Goal: Task Accomplishment & Management: Complete application form

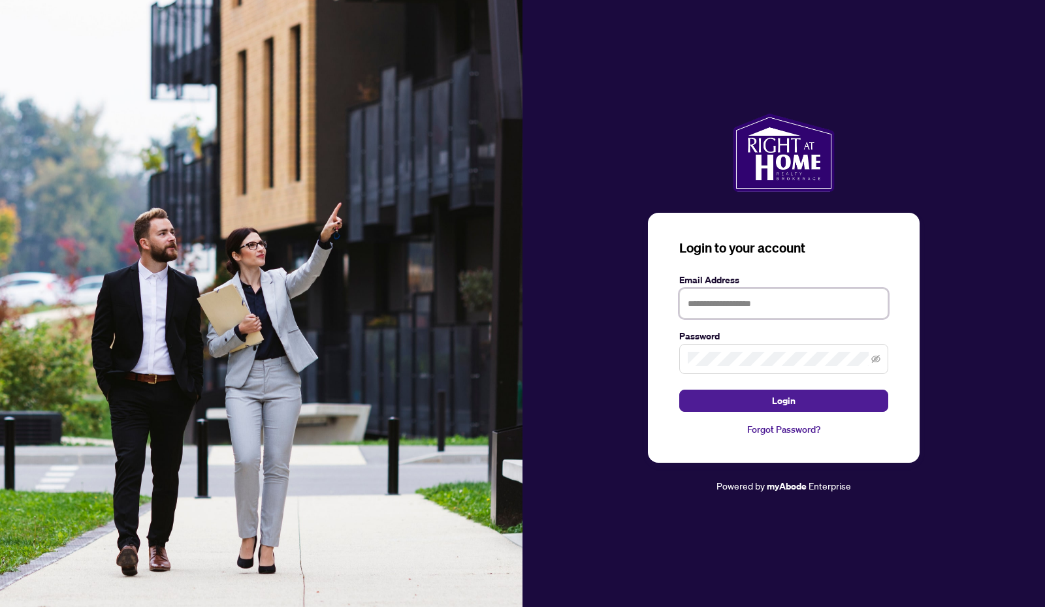
type input "**********"
click at [782, 401] on span "Login" at bounding box center [784, 400] width 24 height 21
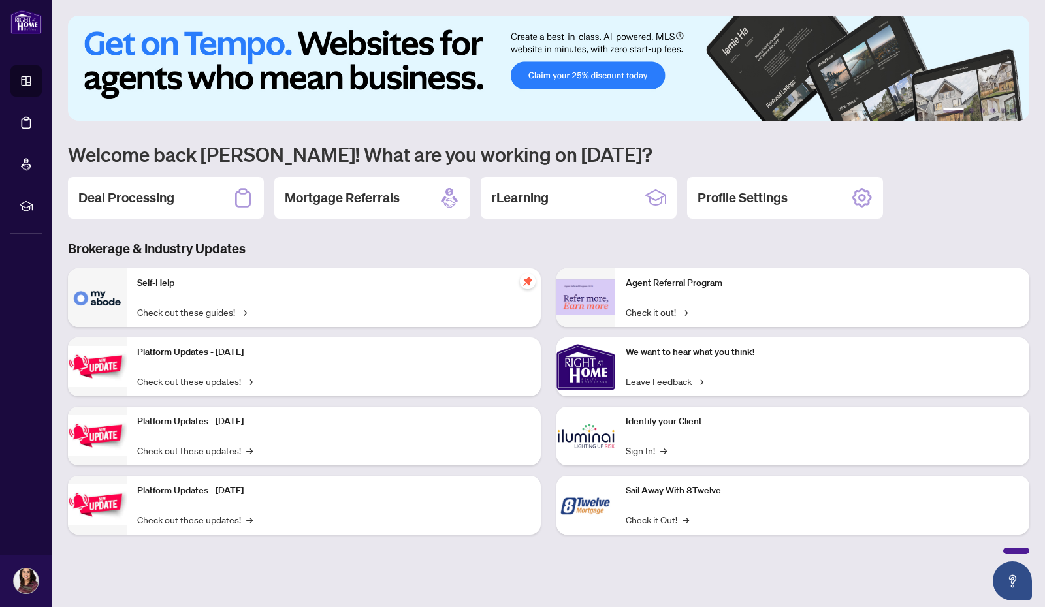
click at [178, 191] on div "Deal Processing" at bounding box center [166, 198] width 196 height 42
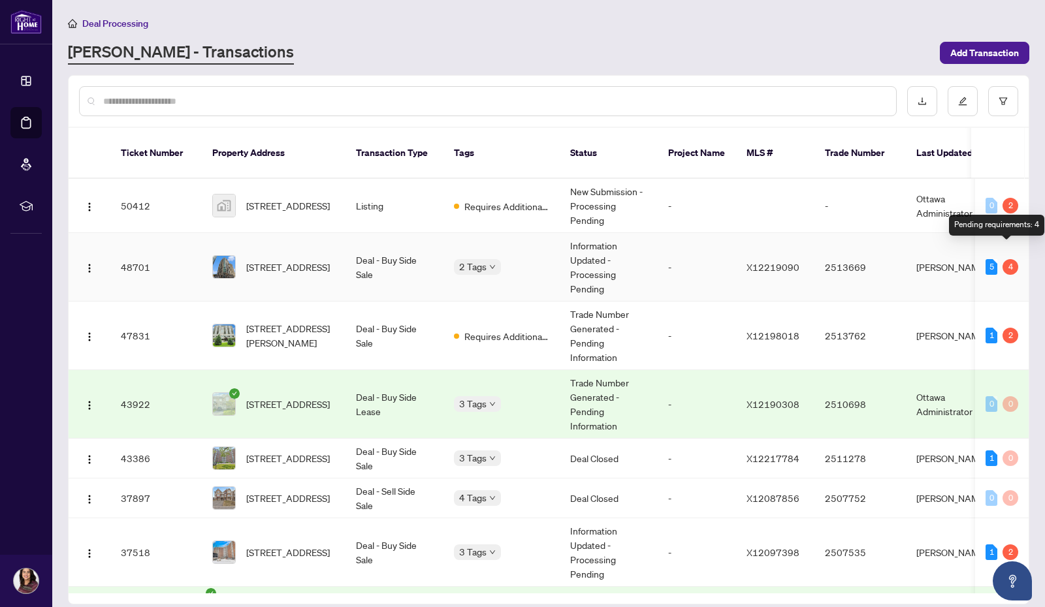
click at [1007, 259] on div "4" at bounding box center [1010, 267] width 16 height 16
click at [293, 260] on span "[STREET_ADDRESS]" at bounding box center [288, 267] width 84 height 14
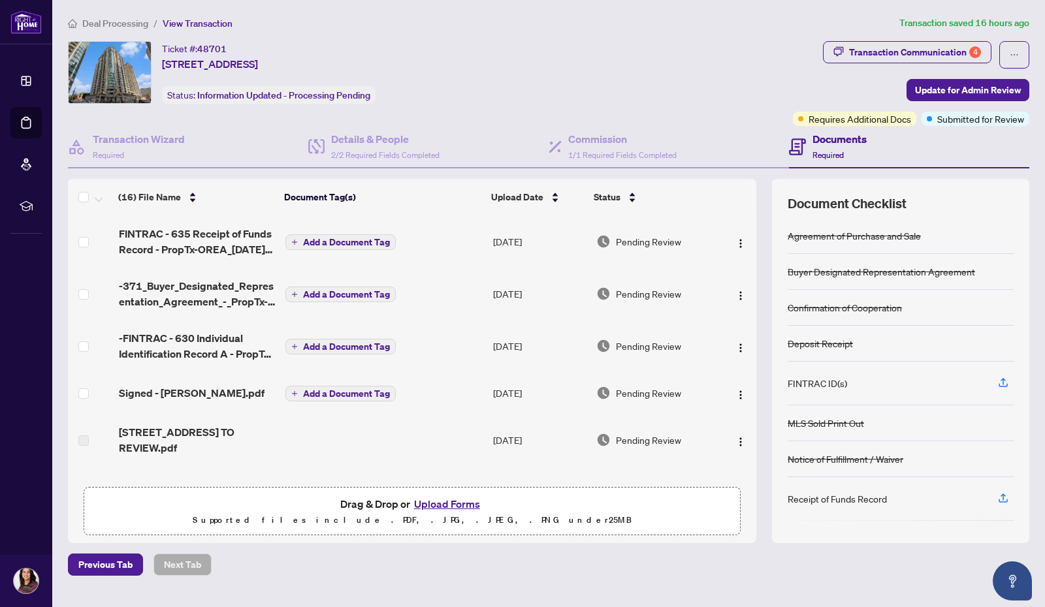
click at [940, 48] on div "Transaction Communication 4" at bounding box center [915, 52] width 132 height 21
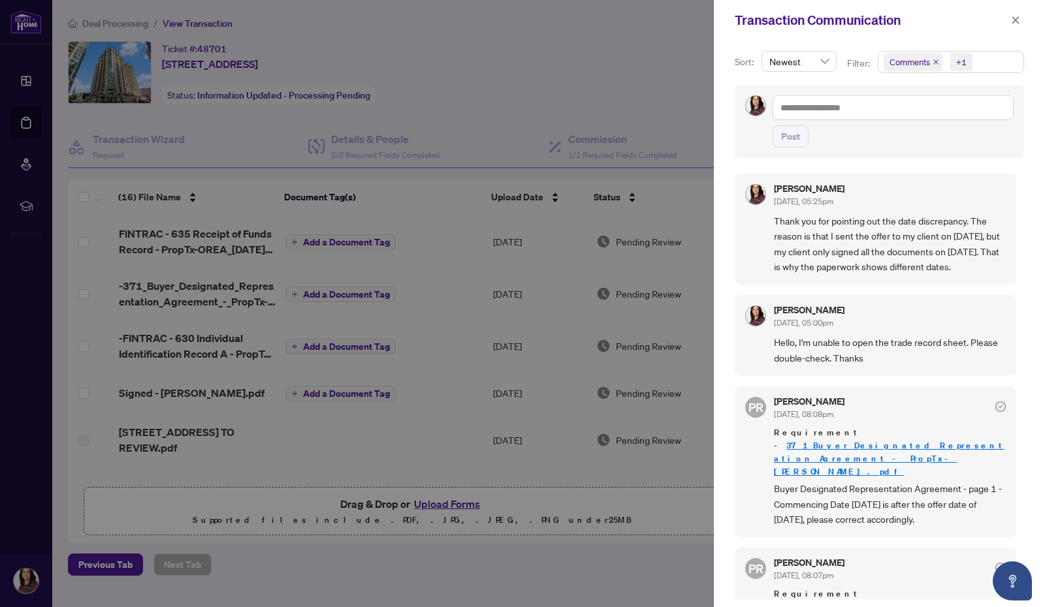
click at [601, 573] on div at bounding box center [522, 303] width 1045 height 607
click at [648, 83] on div at bounding box center [522, 303] width 1045 height 607
click at [1018, 18] on icon "close" at bounding box center [1015, 19] width 7 height 7
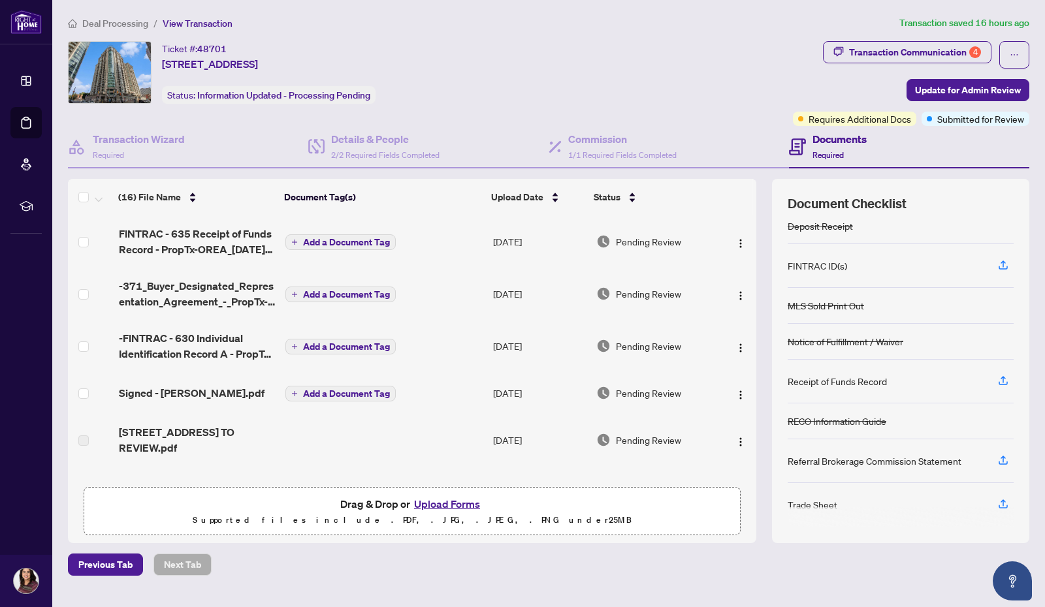
click at [925, 40] on div "Deal Processing / View Transaction Transaction saved 16 hours ago Ticket #: 487…" at bounding box center [549, 296] width 972 height 560
click at [919, 48] on div "Transaction Communication 4" at bounding box center [915, 52] width 132 height 21
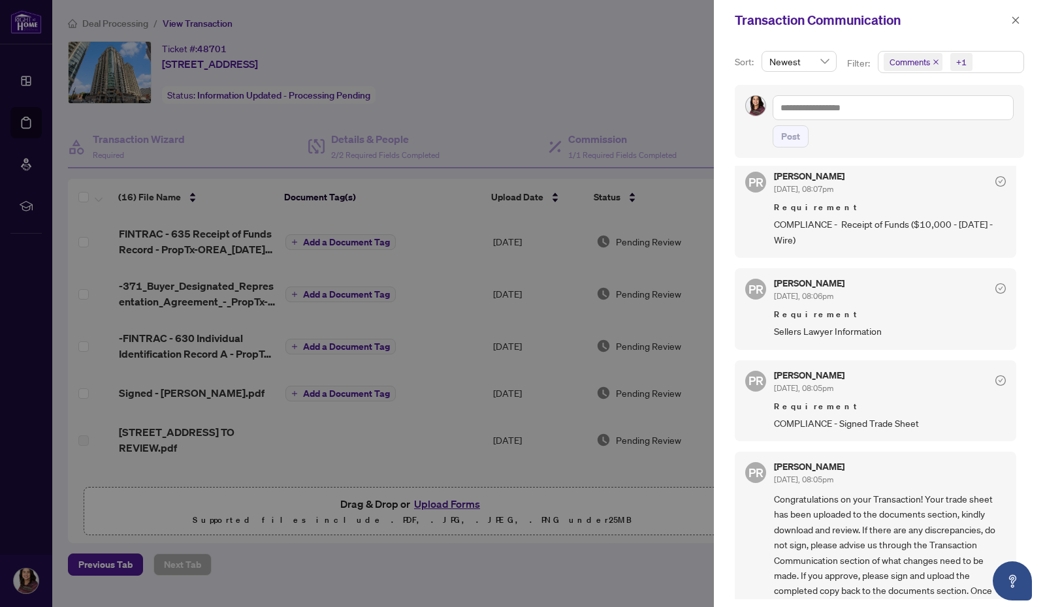
scroll to position [409, 0]
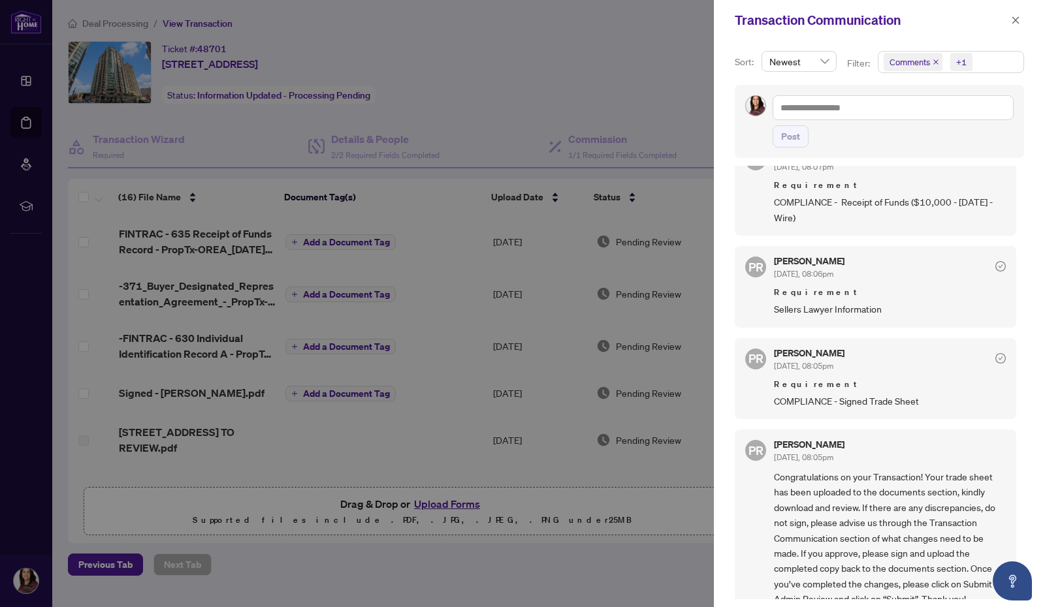
click at [560, 80] on div at bounding box center [522, 303] width 1045 height 607
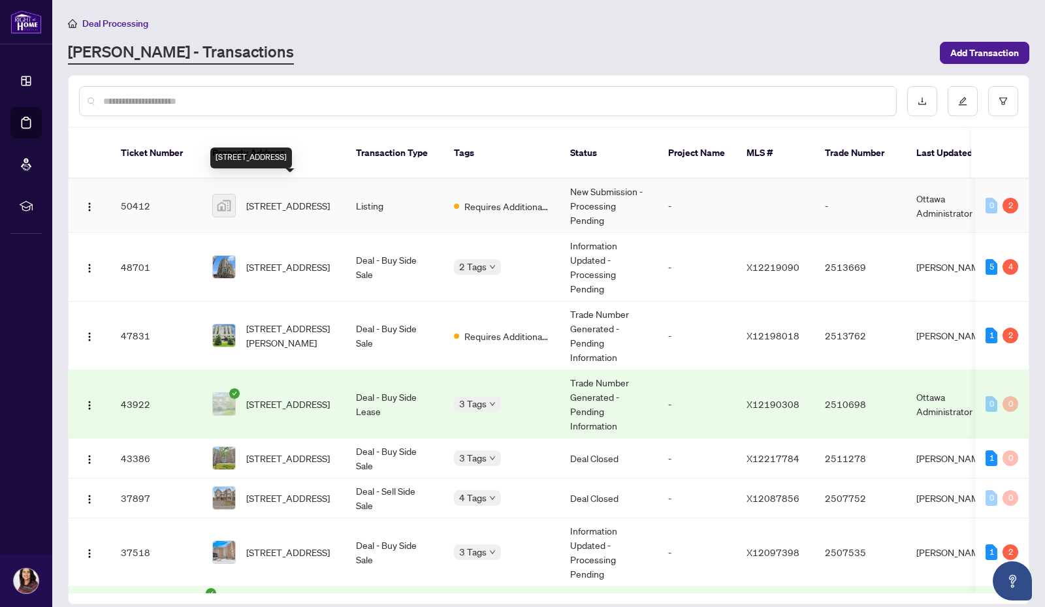
click at [268, 199] on span "[STREET_ADDRESS]" at bounding box center [288, 206] width 84 height 14
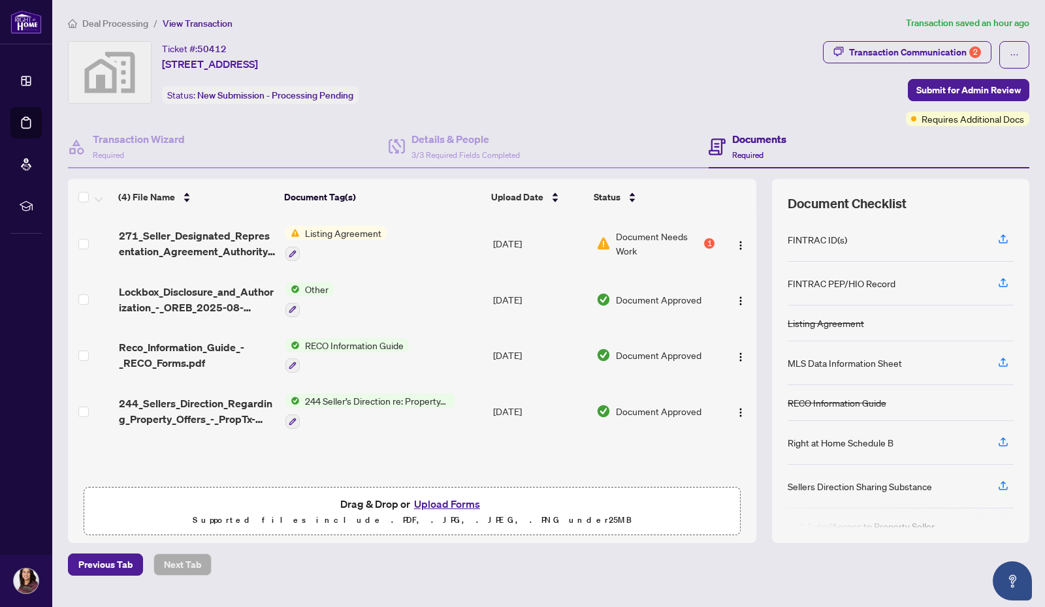
click at [884, 48] on div "Transaction Communication 2" at bounding box center [915, 52] width 132 height 21
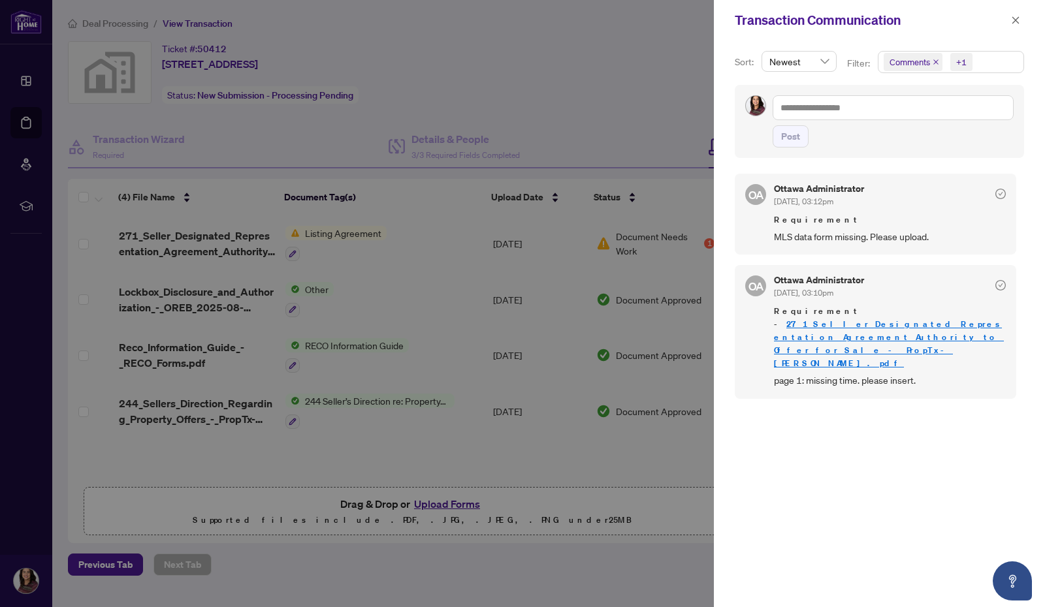
click at [670, 453] on div at bounding box center [522, 303] width 1045 height 607
click at [419, 277] on div at bounding box center [522, 303] width 1045 height 607
click at [1019, 19] on icon "close" at bounding box center [1015, 20] width 9 height 9
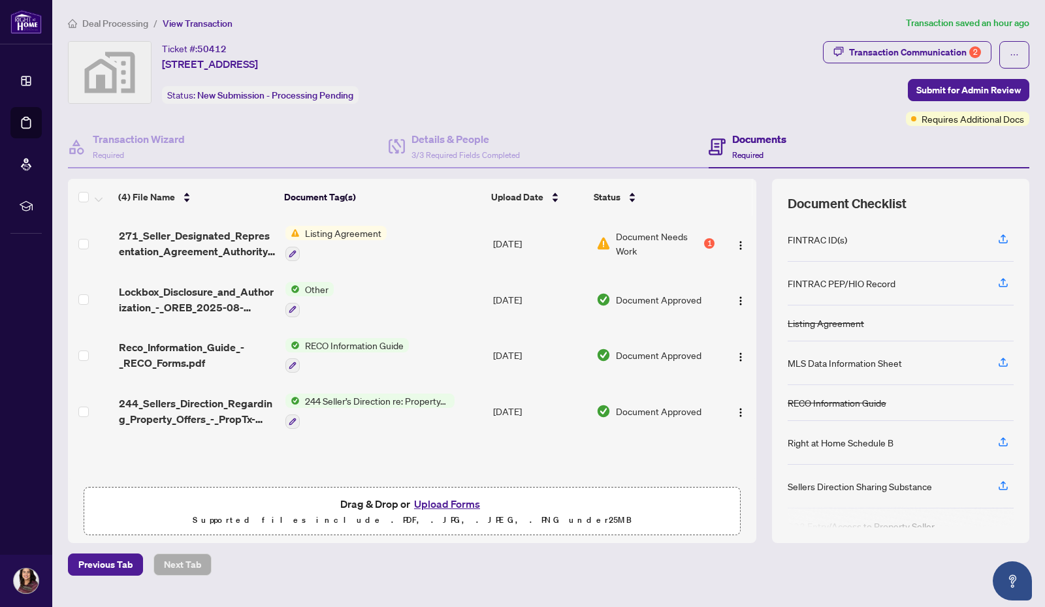
click at [441, 505] on button "Upload Forms" at bounding box center [447, 504] width 74 height 17
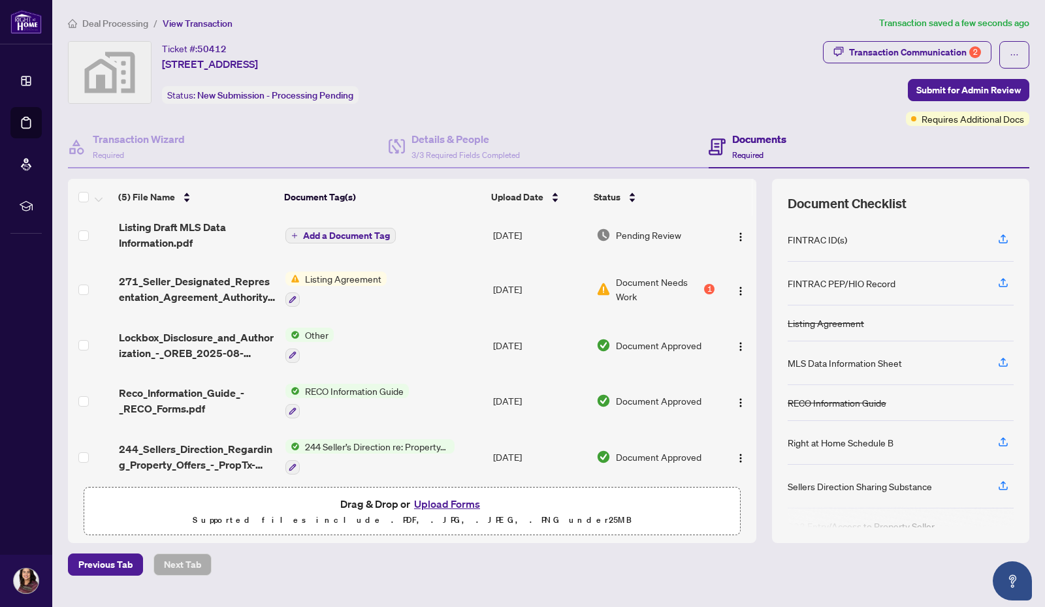
scroll to position [13, 0]
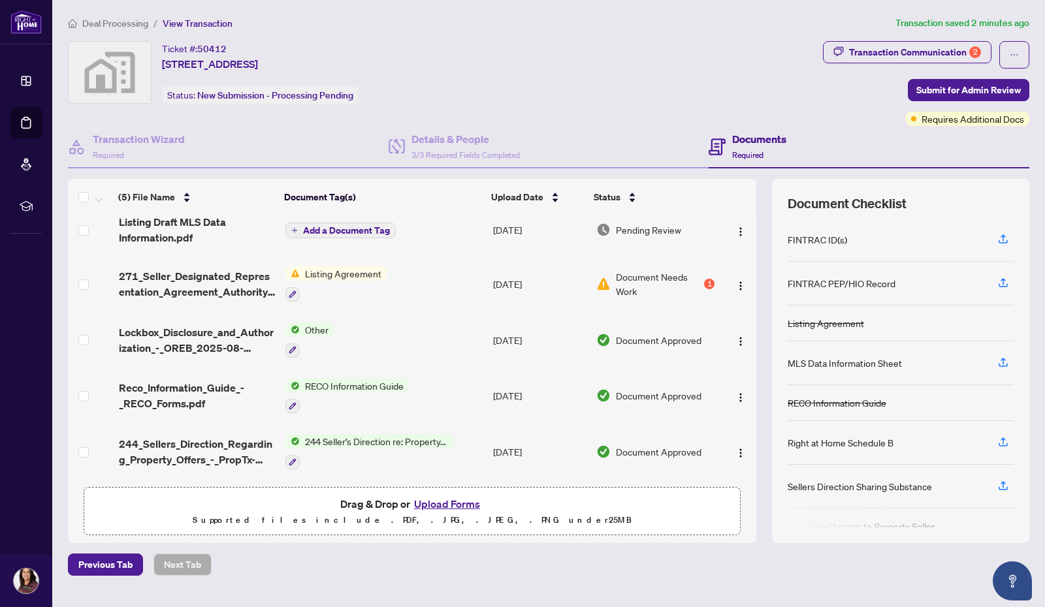
click at [439, 500] on button "Upload Forms" at bounding box center [447, 504] width 74 height 17
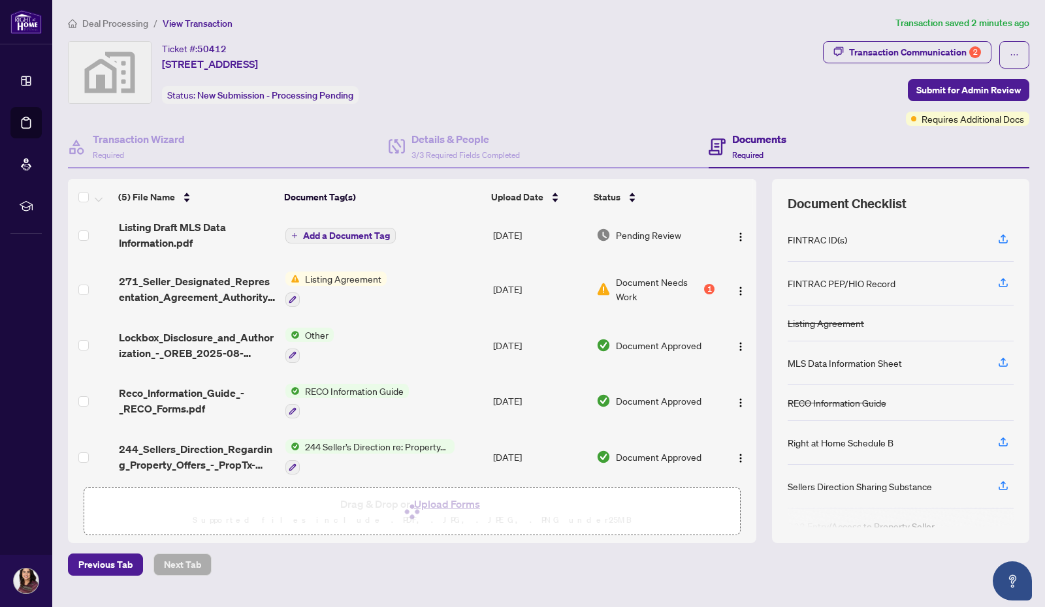
scroll to position [0, 0]
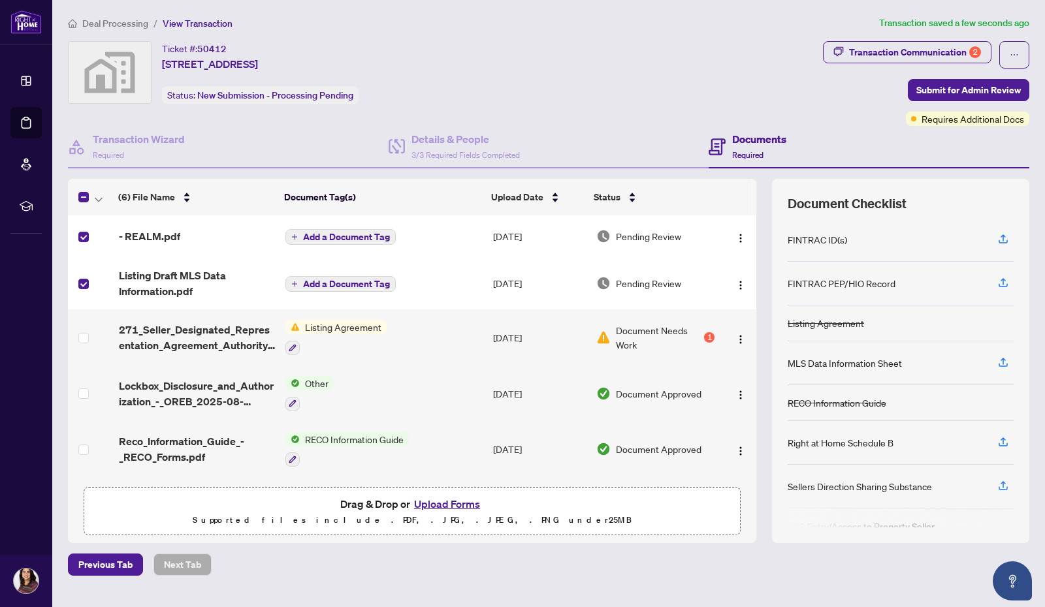
click at [957, 89] on span "Submit for Admin Review" at bounding box center [968, 90] width 104 height 21
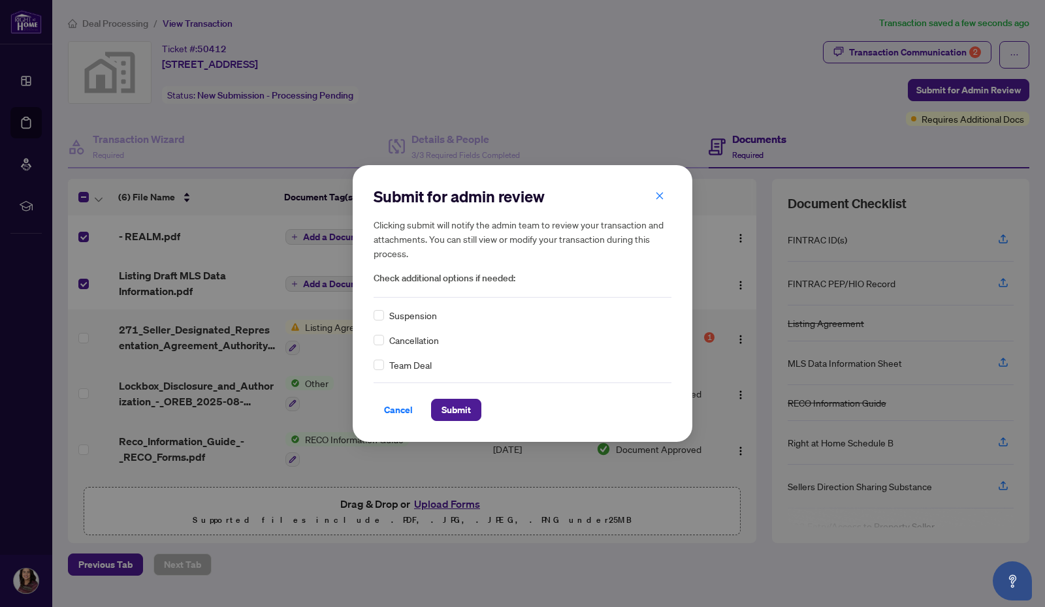
click at [453, 408] on span "Submit" at bounding box center [455, 410] width 29 height 21
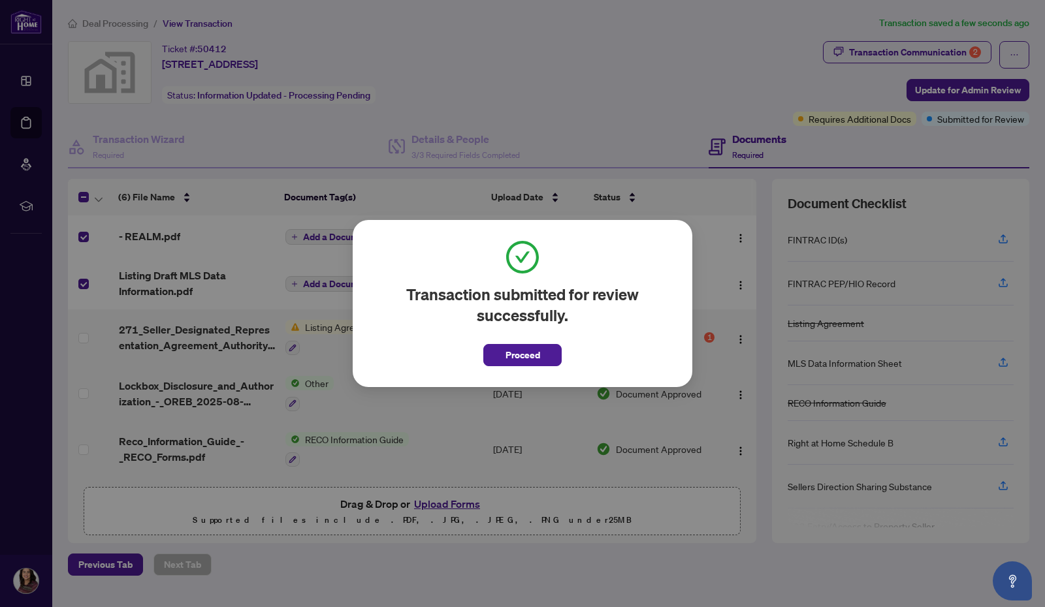
click at [526, 352] on span "Proceed" at bounding box center [522, 355] width 35 height 21
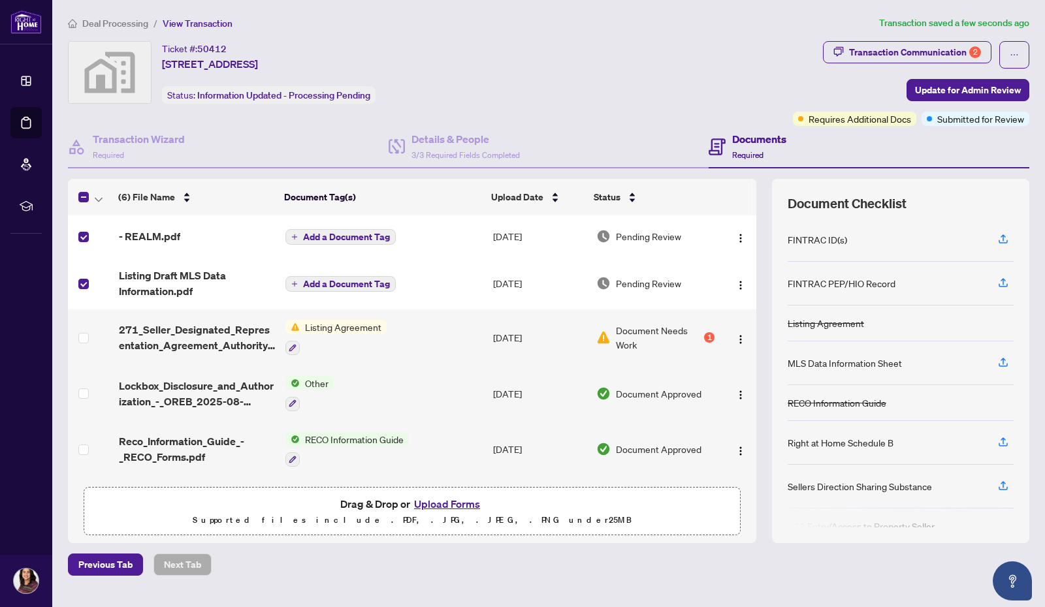
click at [438, 505] on button "Upload Forms" at bounding box center [447, 504] width 74 height 17
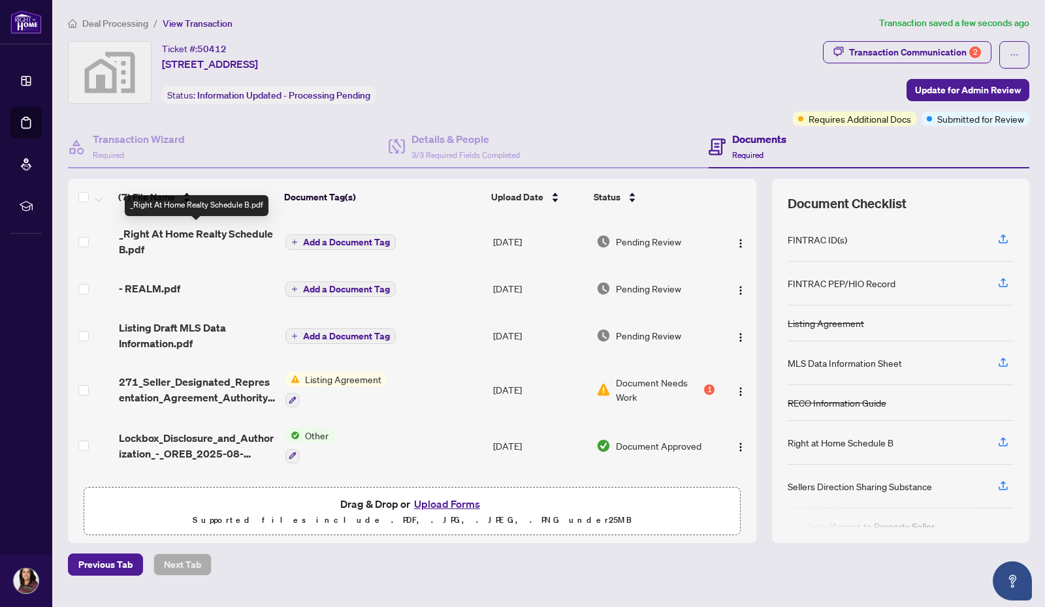
click at [193, 229] on span "_Right At Home Realty Schedule B.pdf" at bounding box center [197, 241] width 156 height 31
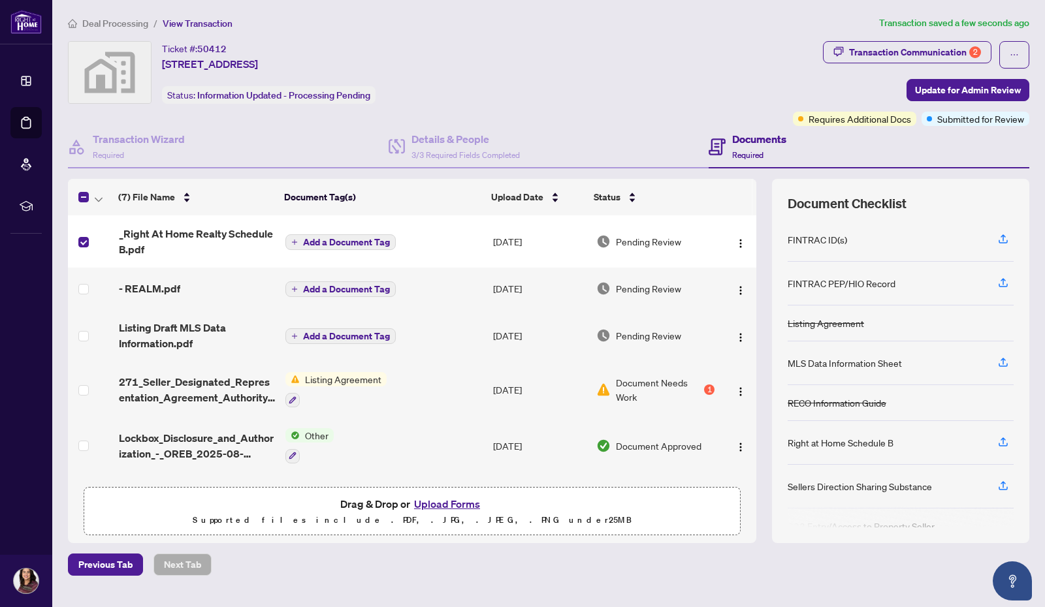
click at [920, 95] on span "Update for Admin Review" at bounding box center [968, 90] width 106 height 21
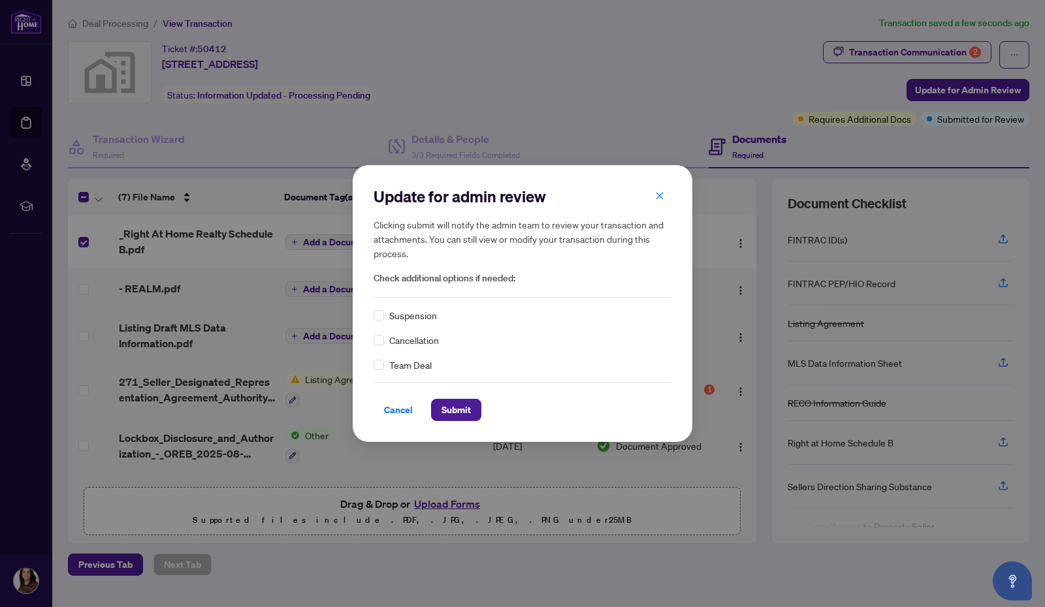
click at [452, 409] on span "Submit" at bounding box center [455, 410] width 29 height 21
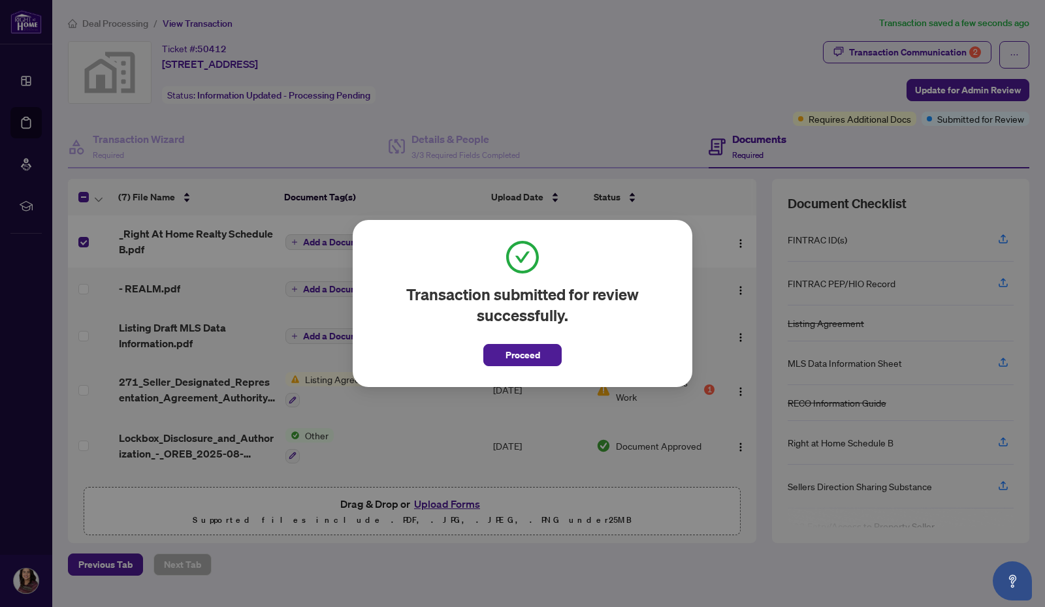
click at [528, 354] on span "Proceed" at bounding box center [522, 355] width 35 height 21
